Goal: Information Seeking & Learning: Learn about a topic

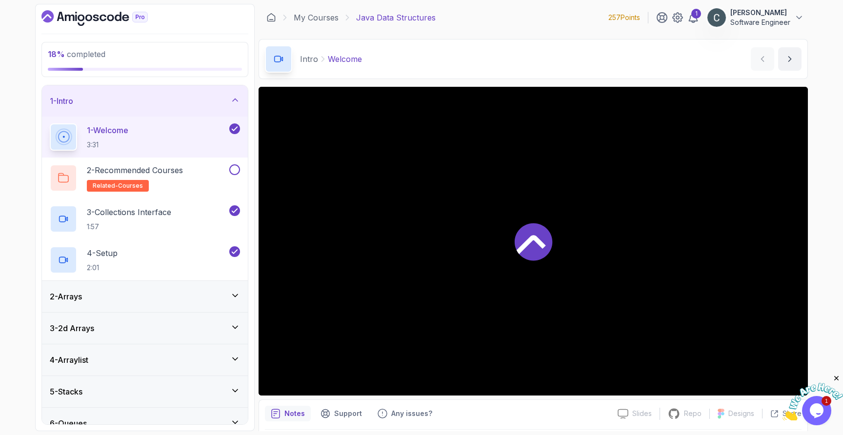
click at [142, 107] on div "1 - Intro" at bounding box center [145, 100] width 206 height 31
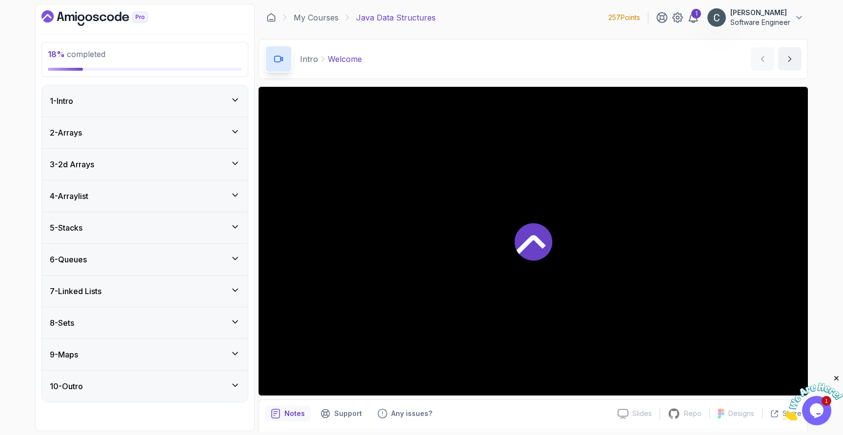
click at [147, 162] on div "3 - 2d Arrays" at bounding box center [145, 164] width 190 height 12
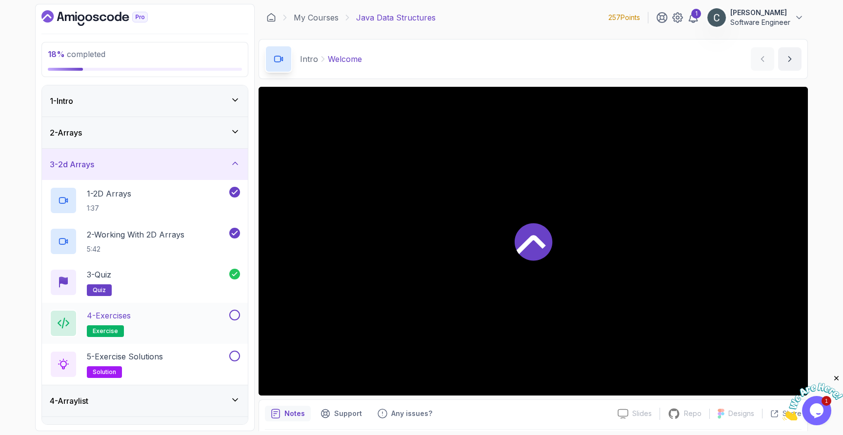
click at [152, 323] on div "4 - Exercises exercise" at bounding box center [138, 323] width 177 height 27
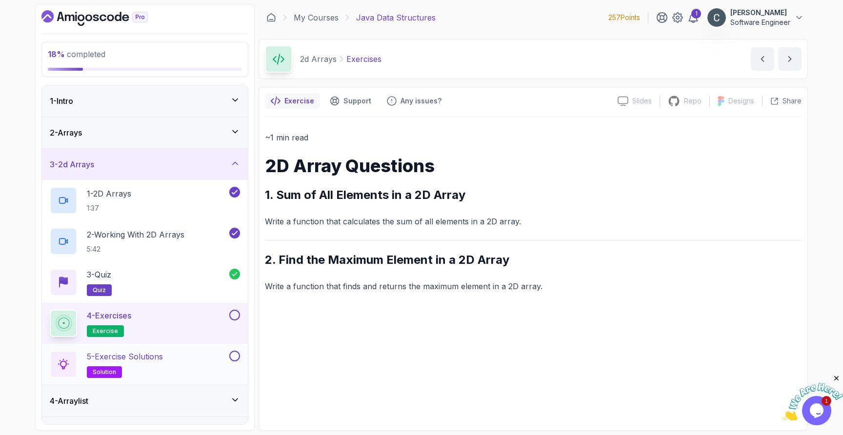
click at [151, 357] on p "5 - Exercise Solutions" at bounding box center [125, 357] width 76 height 12
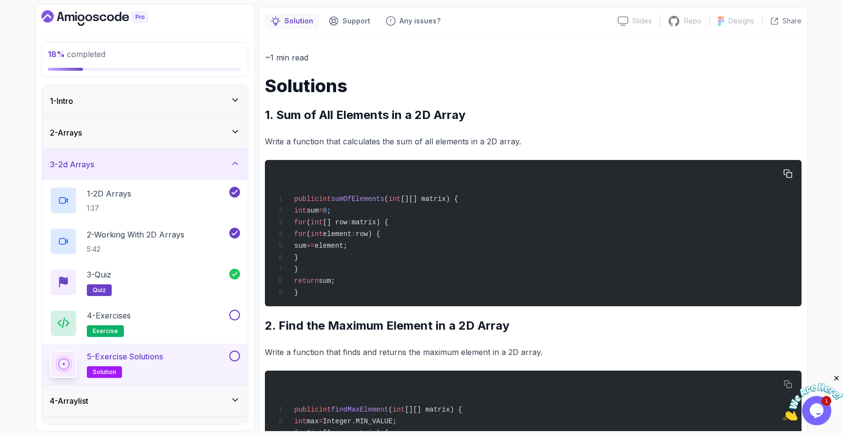
scroll to position [81, 0]
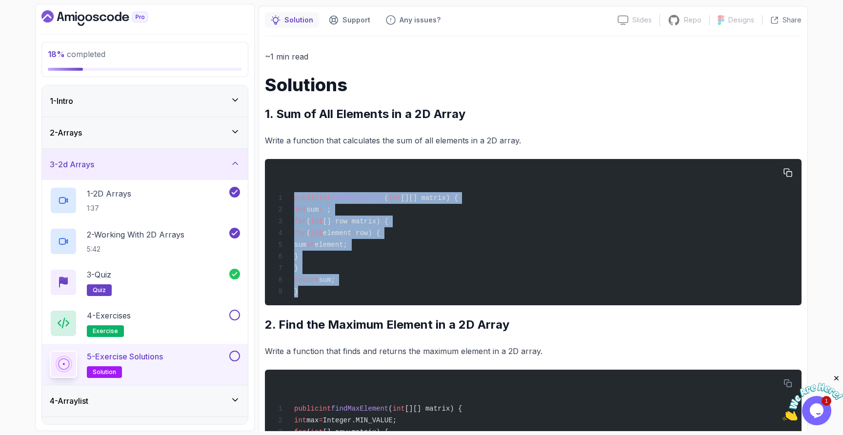
drag, startPoint x: 295, startPoint y: 197, endPoint x: 331, endPoint y: 298, distance: 107.8
click at [331, 298] on div "public int sumOfElements ( int [][] matrix) { int sum = 0 ; for ( int [] row : …" at bounding box center [533, 232] width 521 height 135
copy code "public int sumOfElements ( int [][] matrix) { int sum = 0 ; for ( int [] row : …"
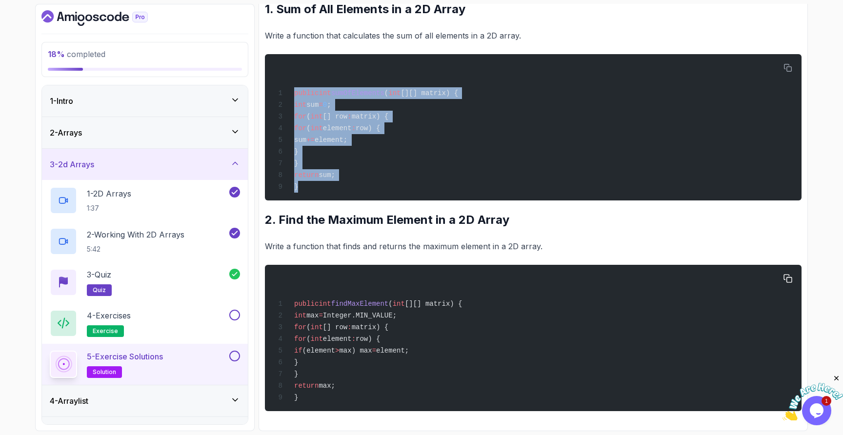
scroll to position [195, 0]
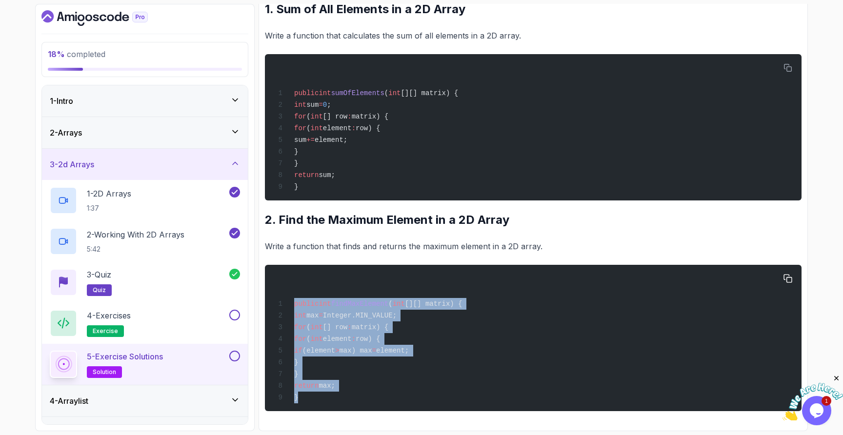
drag, startPoint x: 295, startPoint y: 300, endPoint x: 413, endPoint y: 395, distance: 152.2
click at [413, 395] on div "public int findMaxElement ( int [][] matrix) { int max = Integer.MIN_VALUE; for…" at bounding box center [533, 338] width 521 height 135
copy code "public int findMaxElement ( int [][] matrix) { int max = Integer.MIN_VALUE; for…"
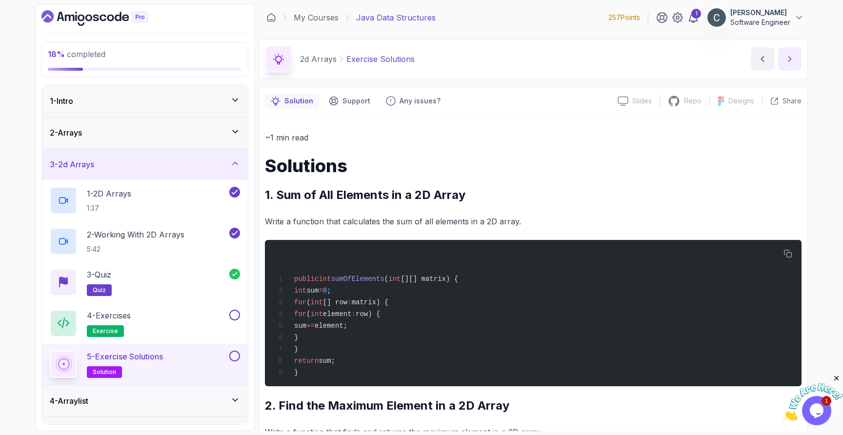
click at [788, 62] on icon "next content" at bounding box center [790, 59] width 10 height 10
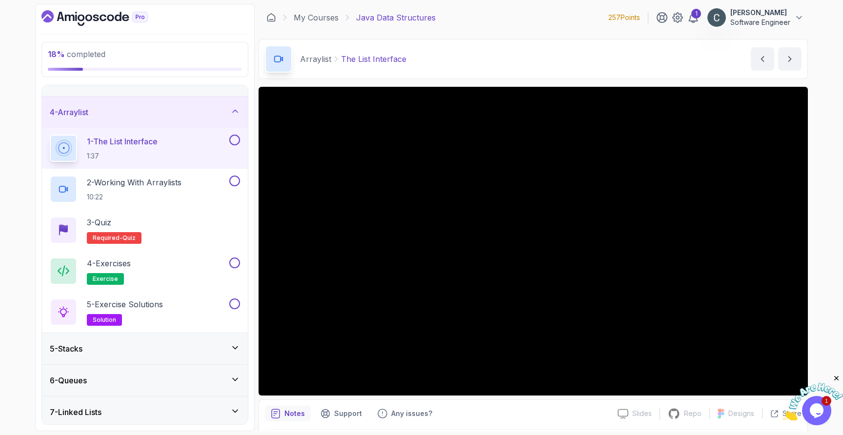
scroll to position [64, 0]
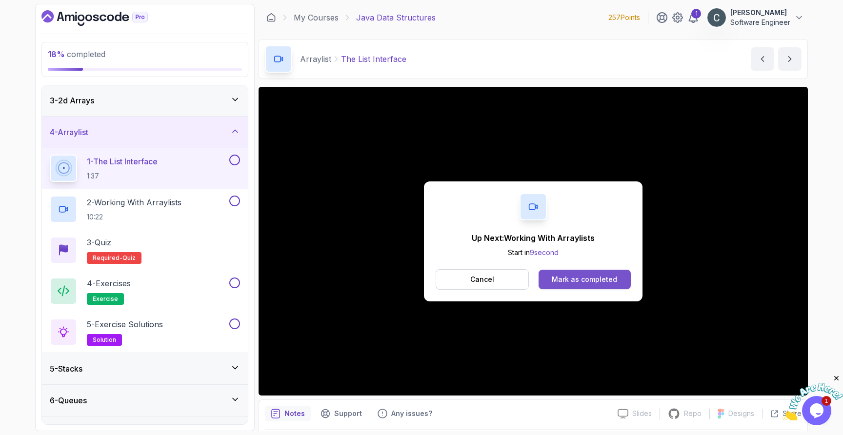
click at [603, 280] on div "Mark as completed" at bounding box center [583, 280] width 65 height 10
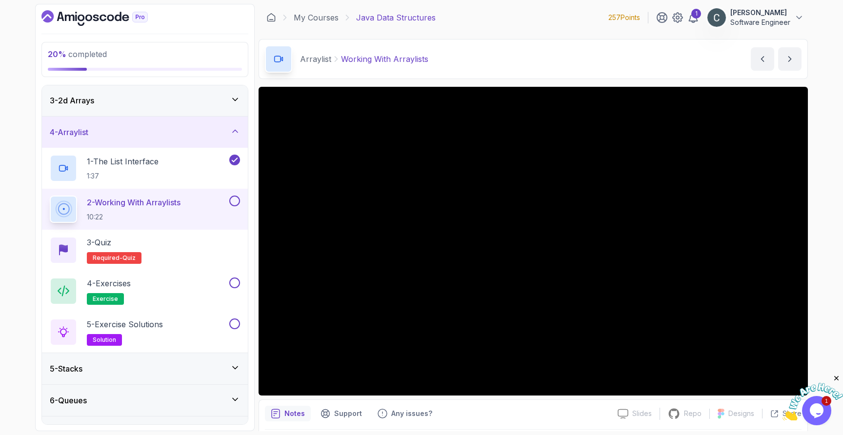
click at [588, 59] on div "Arraylist Working With Arraylists Working With Arraylists by [PERSON_NAME]" at bounding box center [532, 59] width 549 height 40
click at [617, 67] on div "Arraylist Working With Arraylists Working With Arraylists by [PERSON_NAME]" at bounding box center [532, 59] width 549 height 40
click at [478, 64] on div "Arraylist Working With Arraylists Working With Arraylists by [PERSON_NAME]" at bounding box center [532, 59] width 549 height 40
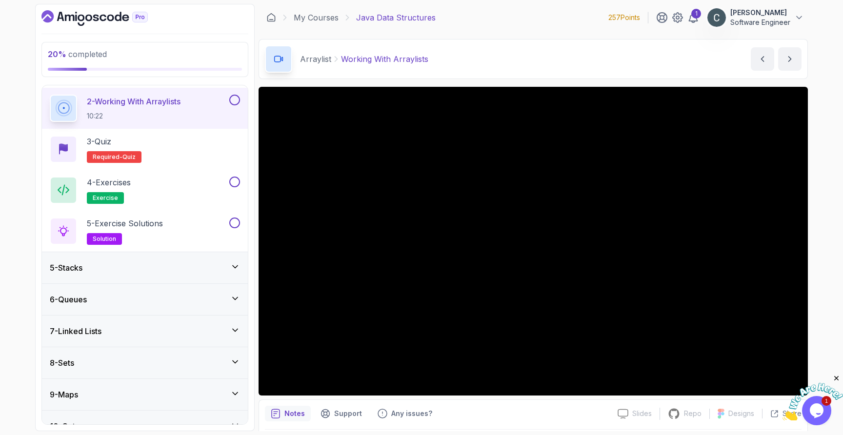
scroll to position [88, 0]
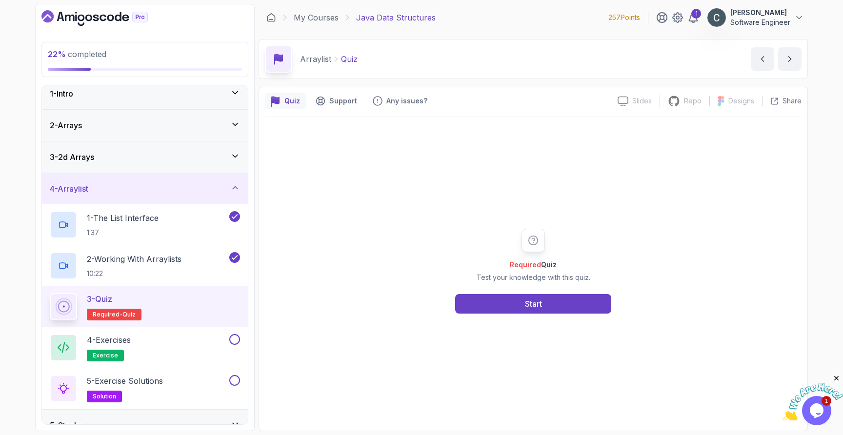
scroll to position [5, 0]
